Goal: Task Accomplishment & Management: Manage account settings

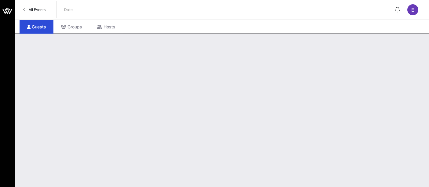
click at [37, 11] on span "All Events" at bounding box center [37, 9] width 17 height 5
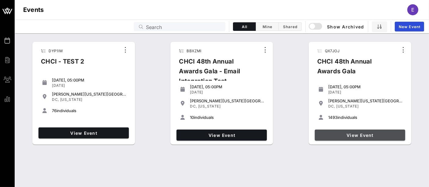
click at [355, 139] on link "View Event" at bounding box center [360, 134] width 90 height 11
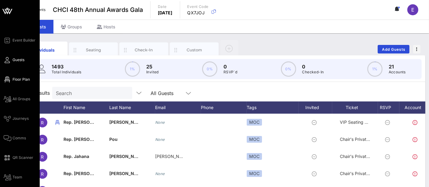
click at [22, 80] on span "Floor Plan" at bounding box center [21, 79] width 17 height 5
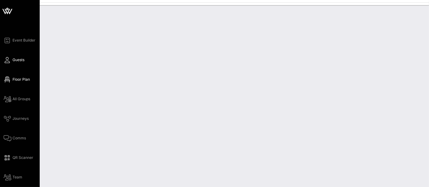
click at [8, 60] on icon at bounding box center [8, 59] width 8 height 1
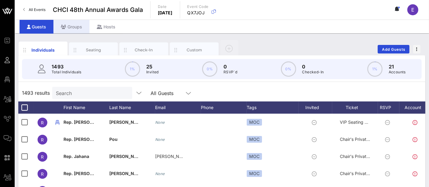
click at [77, 27] on div "Groups" at bounding box center [71, 27] width 36 height 14
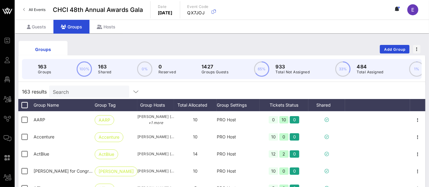
click at [81, 95] on input "Search" at bounding box center [88, 92] width 71 height 8
click at [71, 95] on input "Search" at bounding box center [88, 92] width 71 height 8
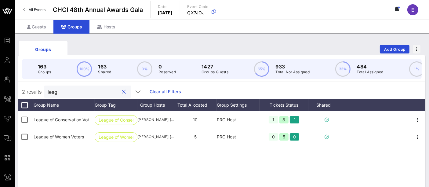
type input "leag"
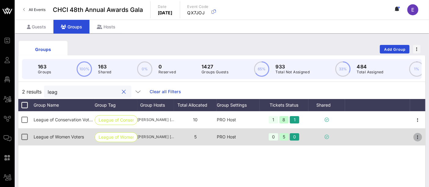
click at [416, 141] on icon "button" at bounding box center [417, 136] width 7 height 7
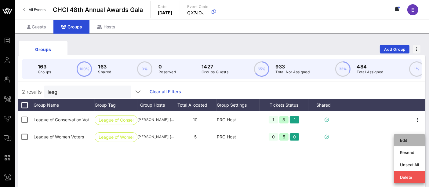
click at [408, 137] on div "Edit" at bounding box center [409, 140] width 19 height 10
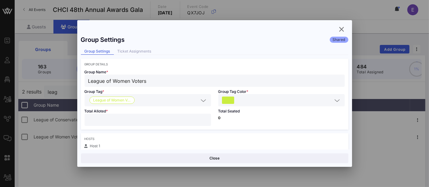
click at [103, 119] on input "*" at bounding box center [147, 120] width 119 height 8
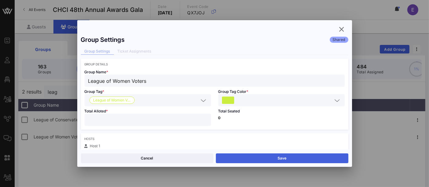
type input "**"
click at [287, 158] on button "Save" at bounding box center [282, 158] width 132 height 10
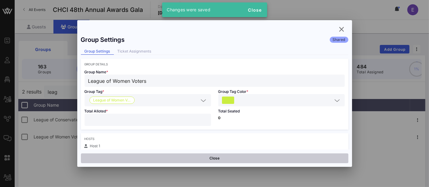
click at [235, 160] on button "Close" at bounding box center [214, 158] width 267 height 10
